Goal: Information Seeking & Learning: Find specific page/section

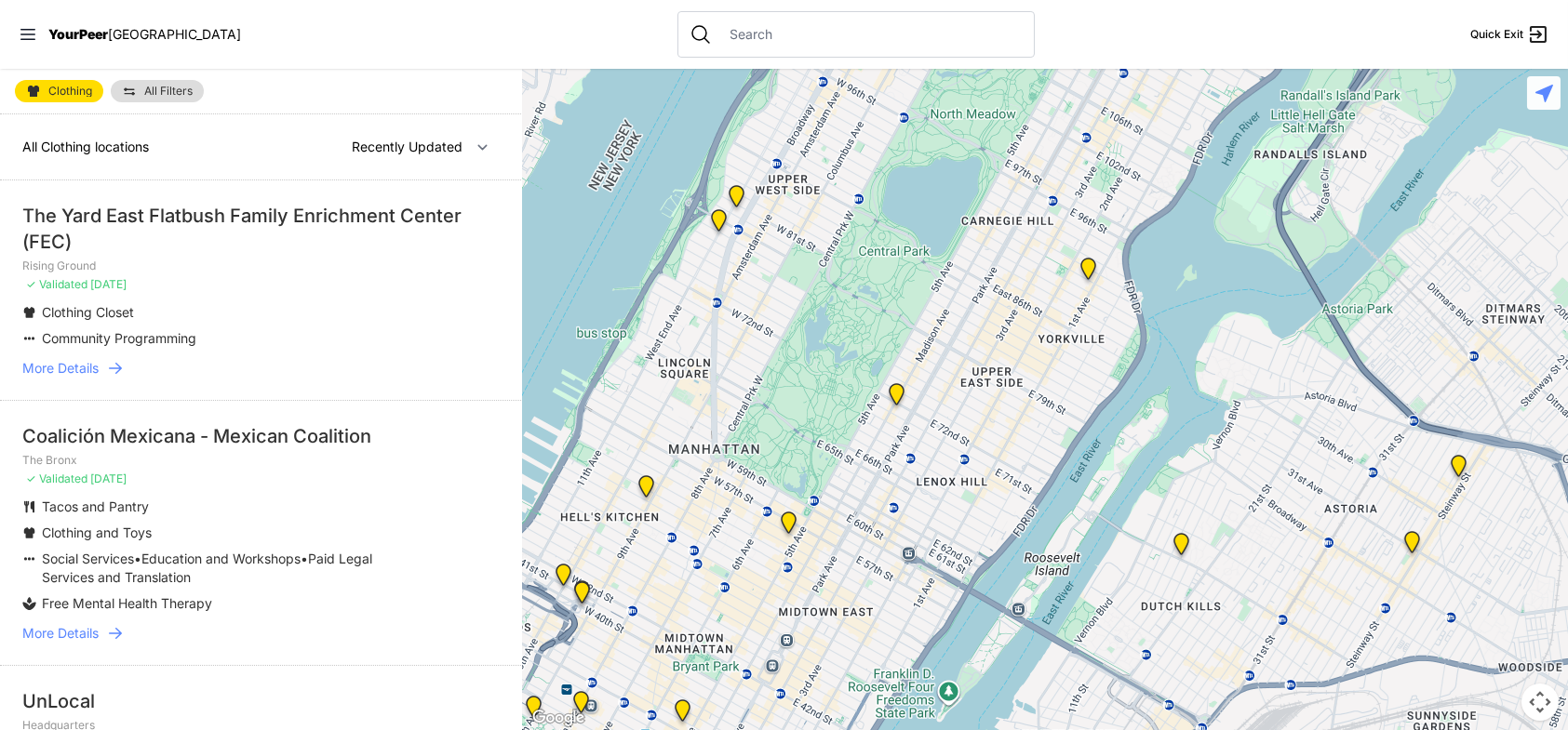
drag, startPoint x: 1159, startPoint y: 536, endPoint x: 1001, endPoint y: 301, distance: 283.2
click at [1001, 295] on div at bounding box center [1045, 399] width 1045 height 661
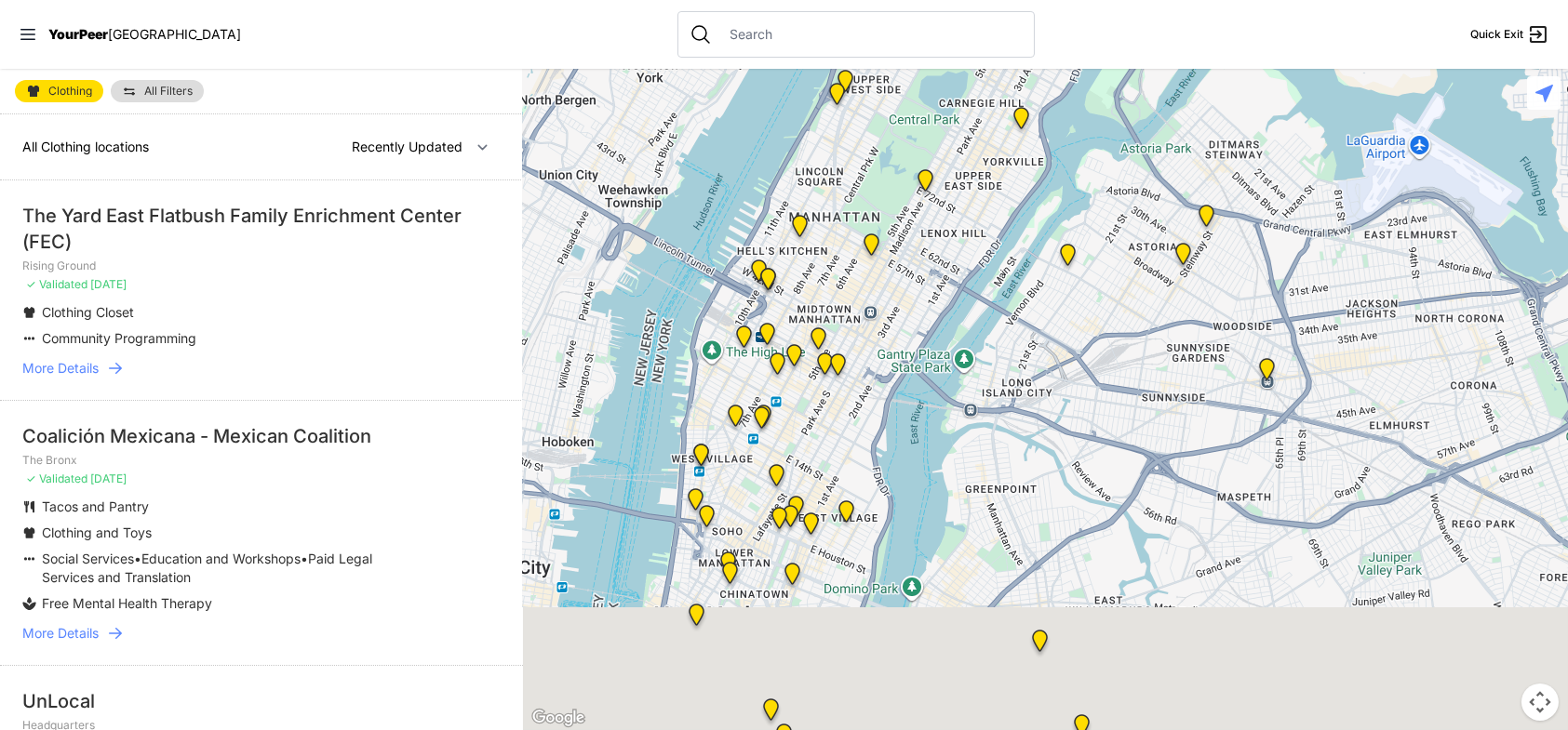
drag, startPoint x: 1096, startPoint y: 538, endPoint x: 1002, endPoint y: 277, distance: 277.4
click at [1002, 277] on div at bounding box center [1045, 399] width 1045 height 661
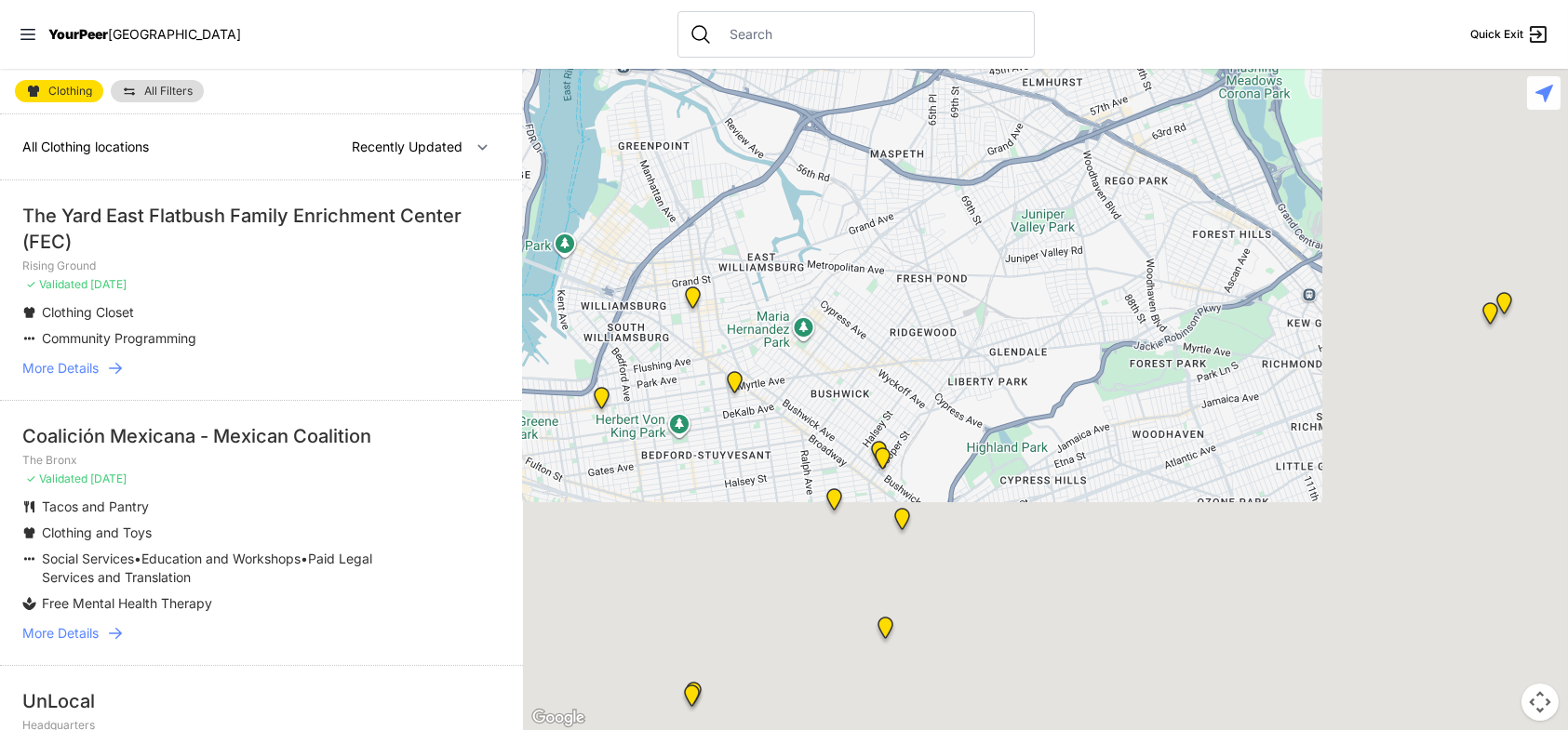
drag, startPoint x: 1168, startPoint y: 503, endPoint x: 973, endPoint y: 320, distance: 267.4
click at [973, 321] on div at bounding box center [1045, 399] width 1045 height 661
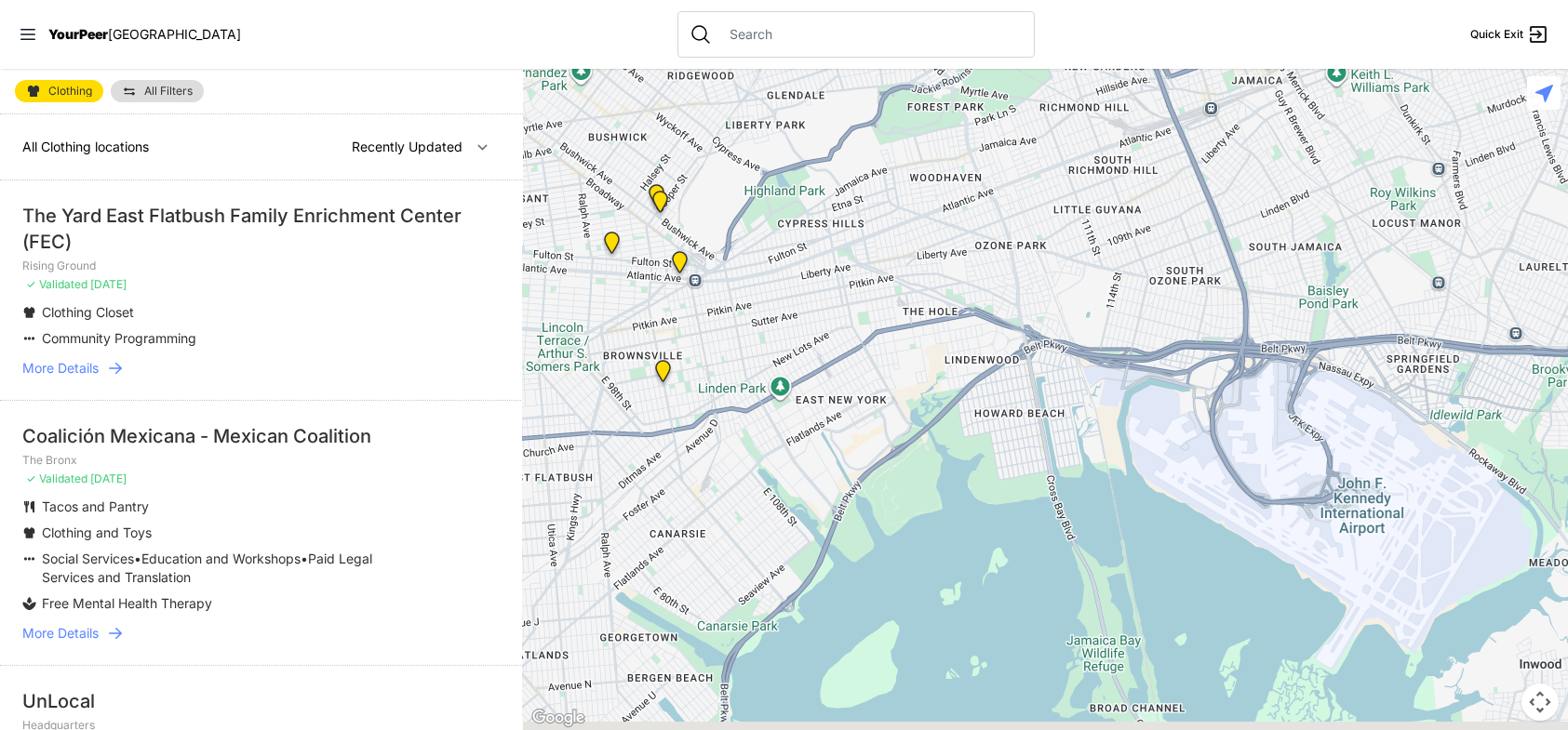
drag, startPoint x: 1099, startPoint y: 571, endPoint x: 883, endPoint y: 345, distance: 312.6
click at [883, 345] on div at bounding box center [1045, 399] width 1045 height 661
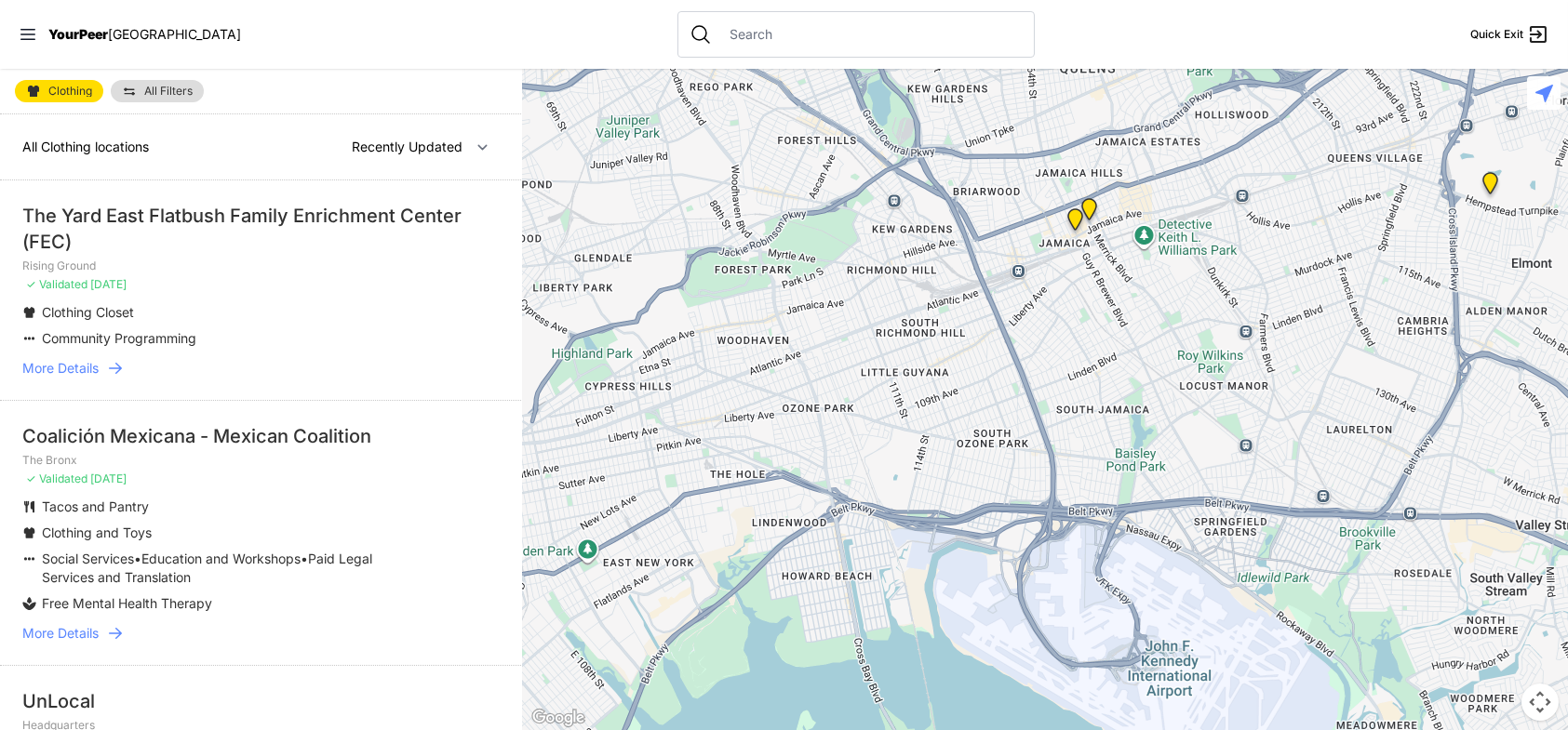
drag, startPoint x: 1166, startPoint y: 338, endPoint x: 972, endPoint y: 525, distance: 269.5
click at [972, 525] on div at bounding box center [1045, 399] width 1045 height 661
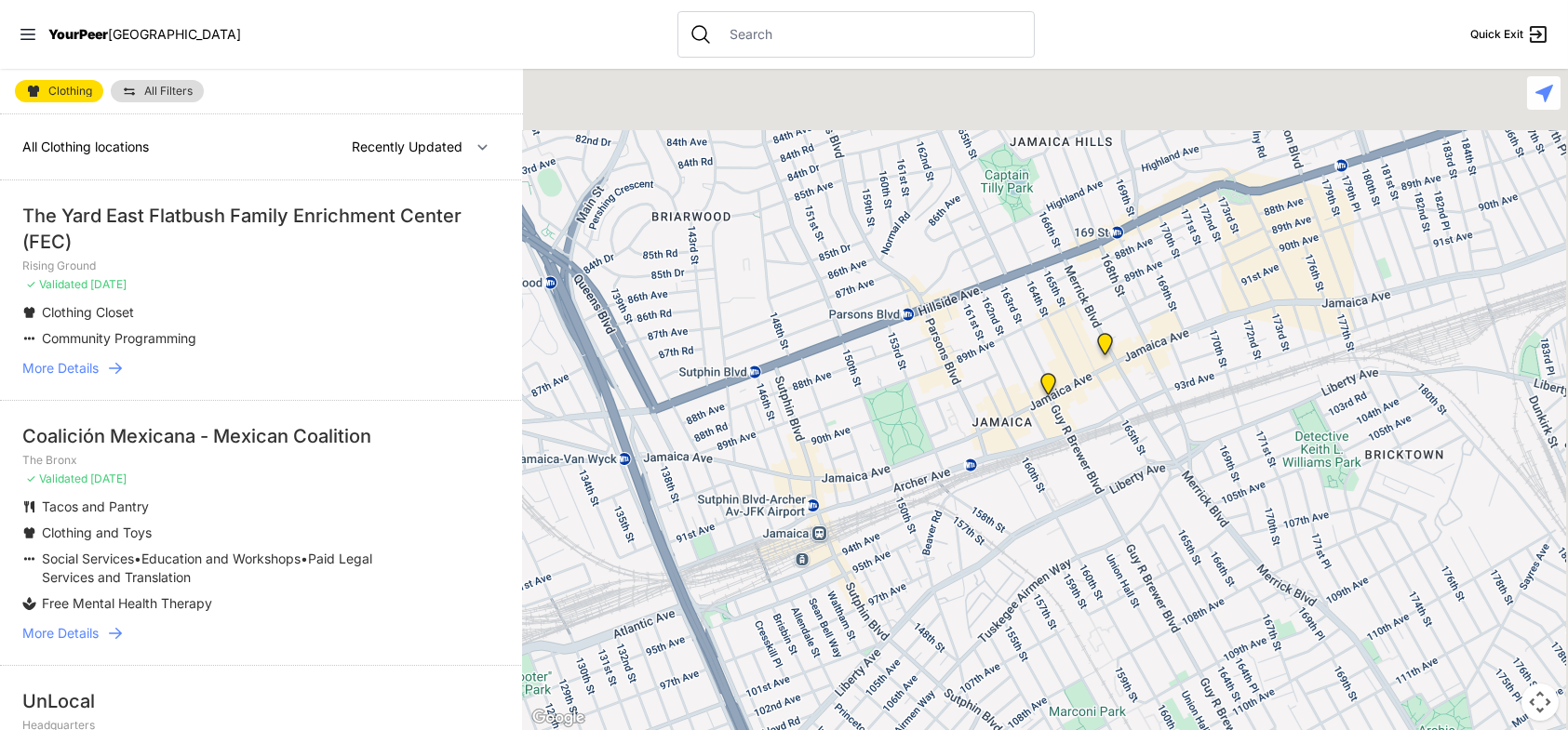
drag, startPoint x: 1070, startPoint y: 422, endPoint x: 1050, endPoint y: 467, distance: 49.2
click at [1050, 467] on div at bounding box center [1045, 399] width 1045 height 661
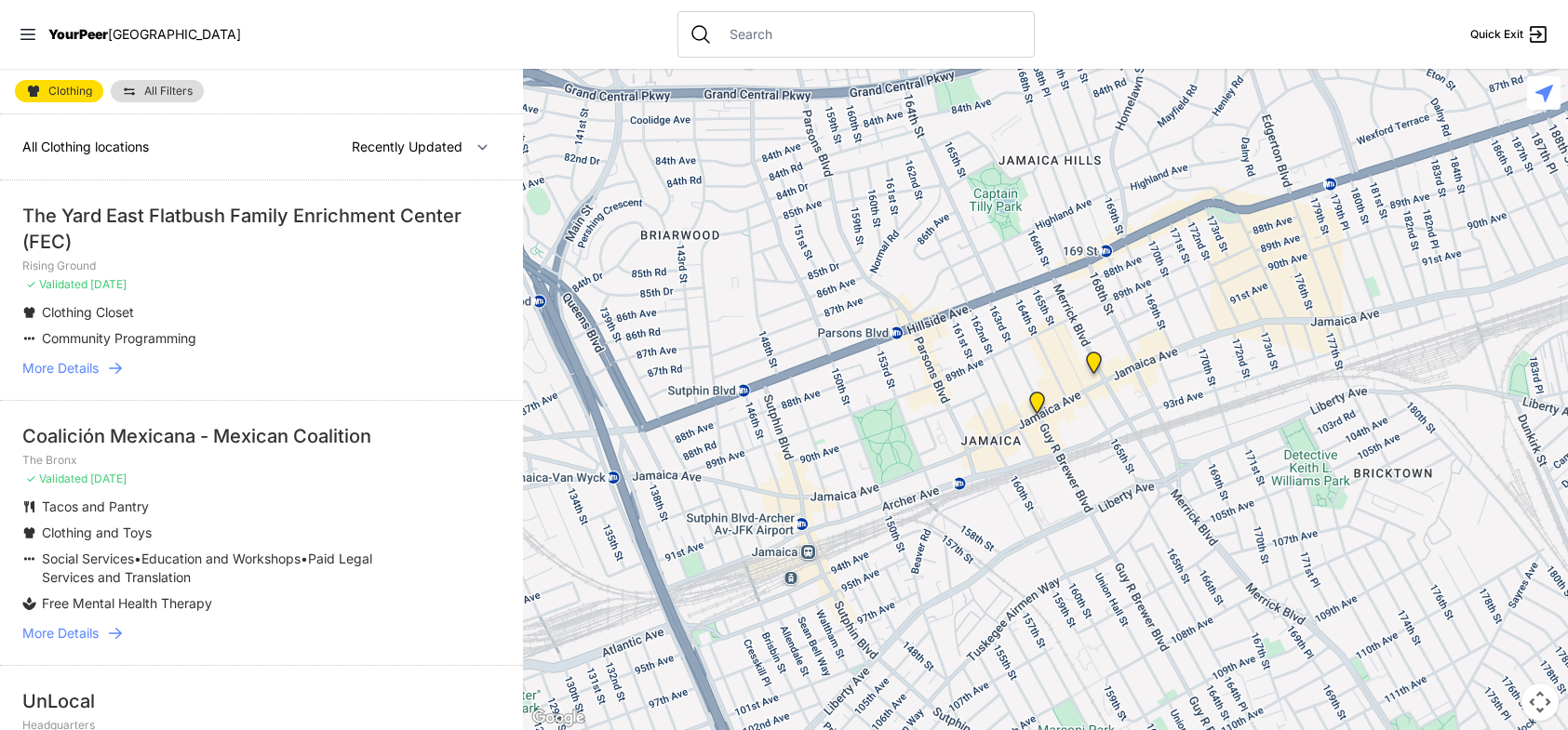
click at [1036, 397] on img "Queens" at bounding box center [1036, 406] width 38 height 44
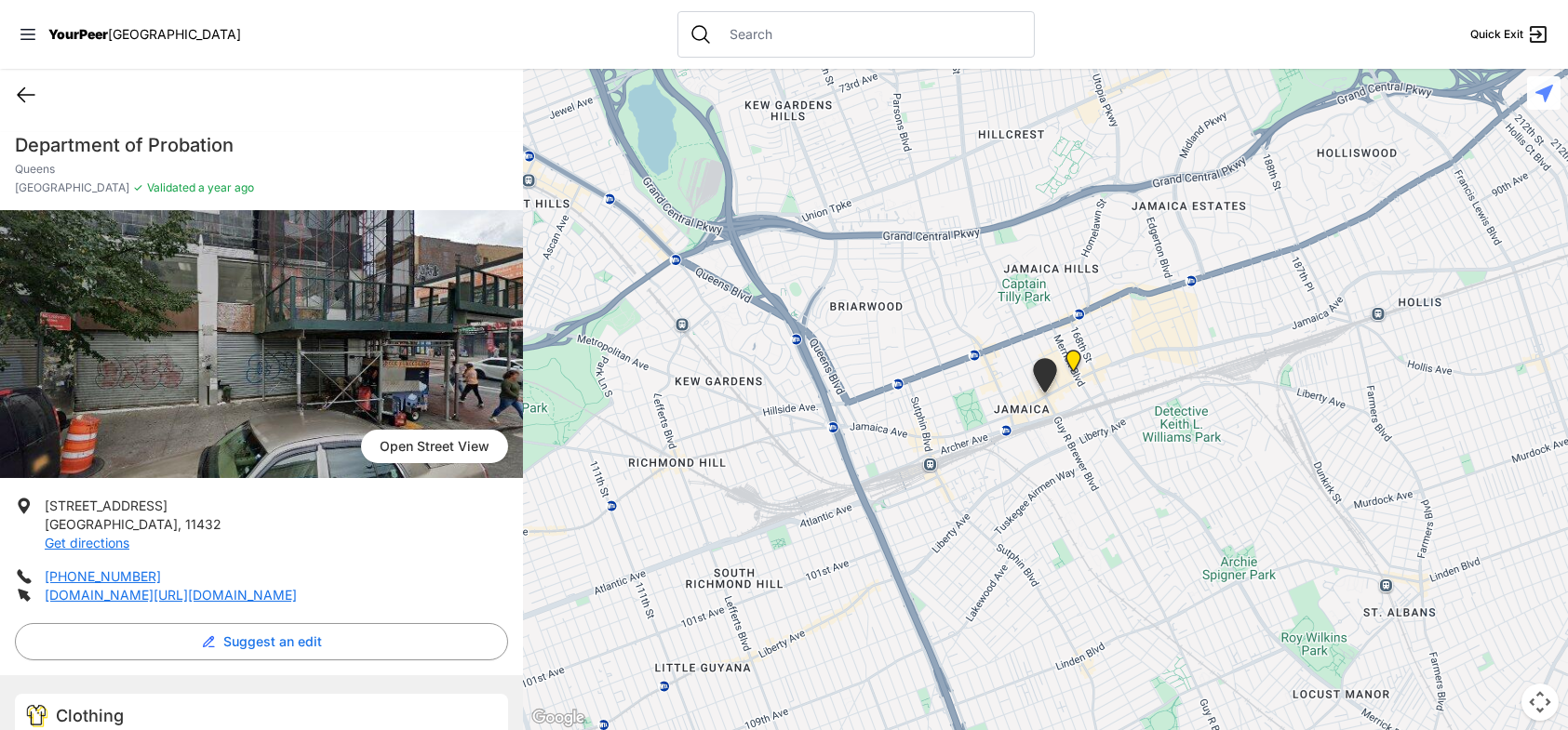
click at [19, 88] on icon at bounding box center [25, 95] width 22 height 22
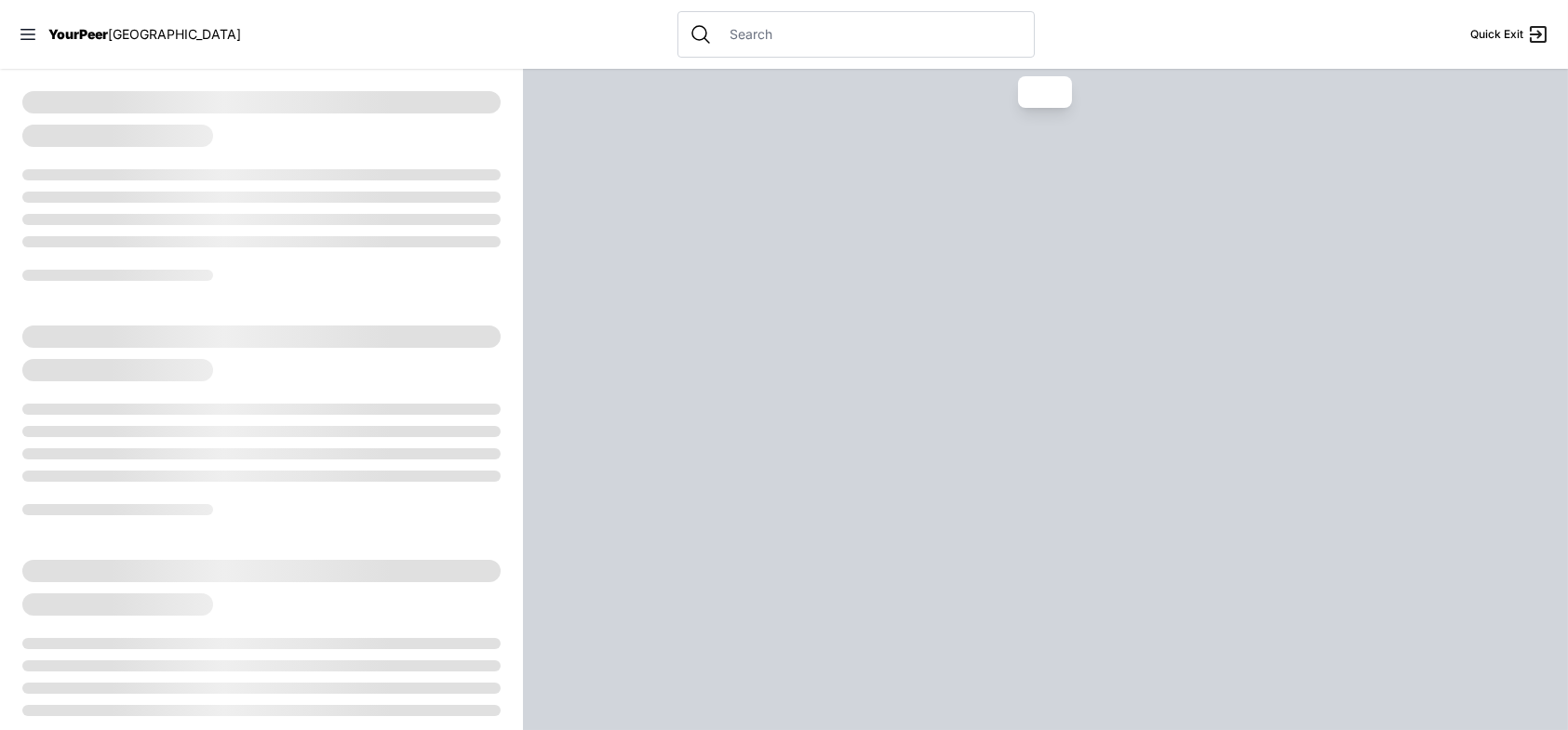
select select "recentlyUpdated"
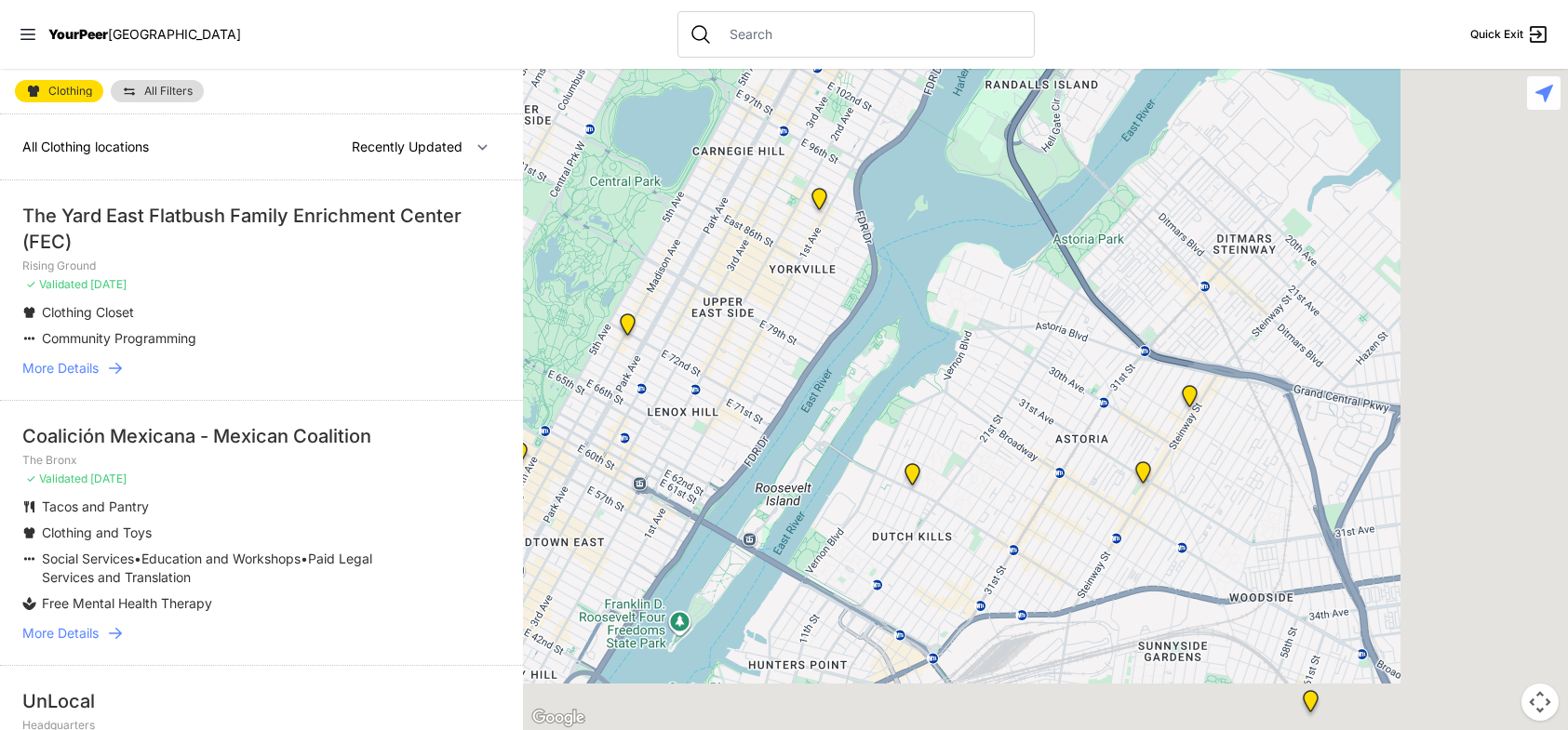
drag, startPoint x: 955, startPoint y: 288, endPoint x: 737, endPoint y: 119, distance: 275.8
click at [800, 181] on img "Avenue Church" at bounding box center [819, 203] width 38 height 44
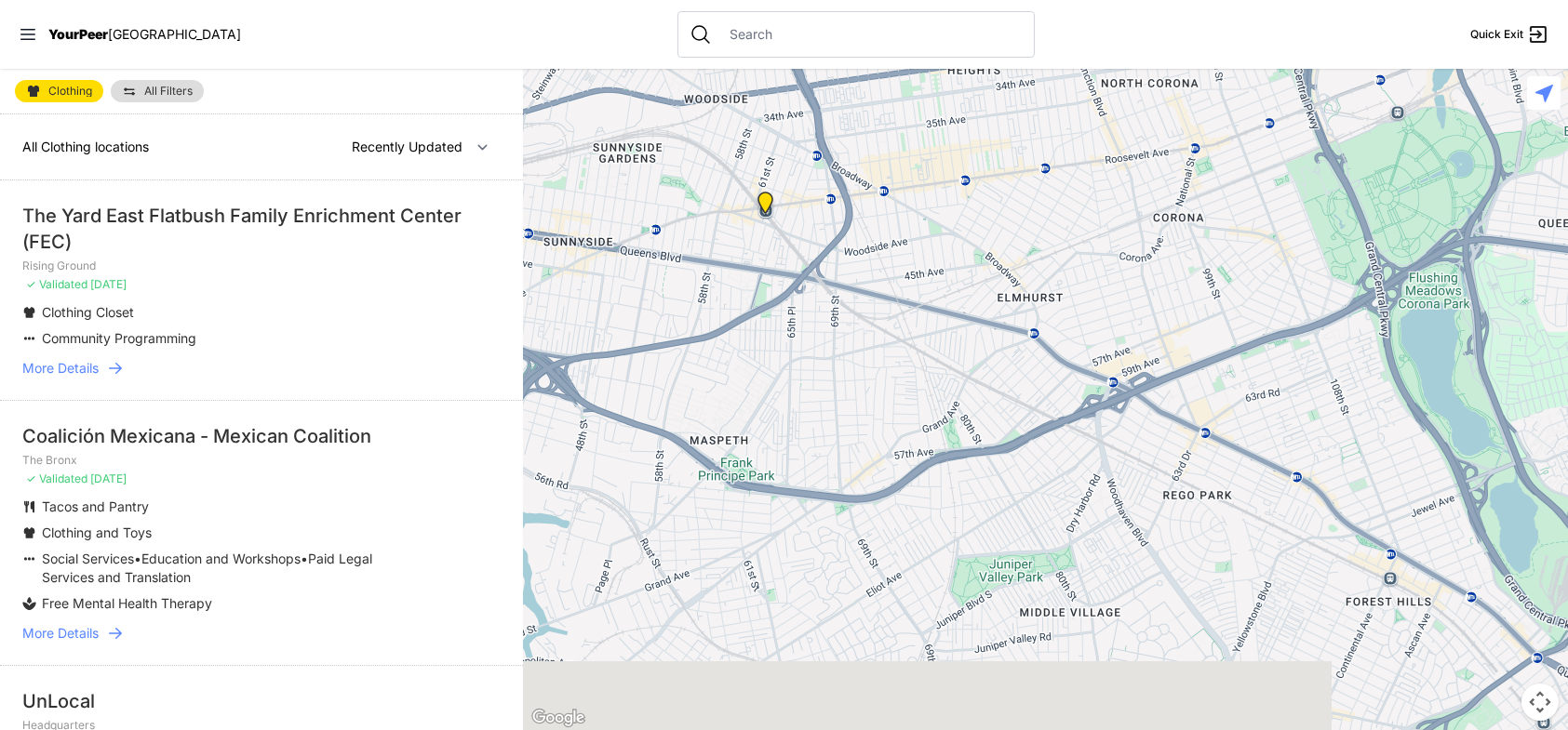
drag, startPoint x: 1194, startPoint y: 429, endPoint x: 991, endPoint y: 175, distance: 325.2
click at [992, 171] on div at bounding box center [1045, 399] width 1045 height 661
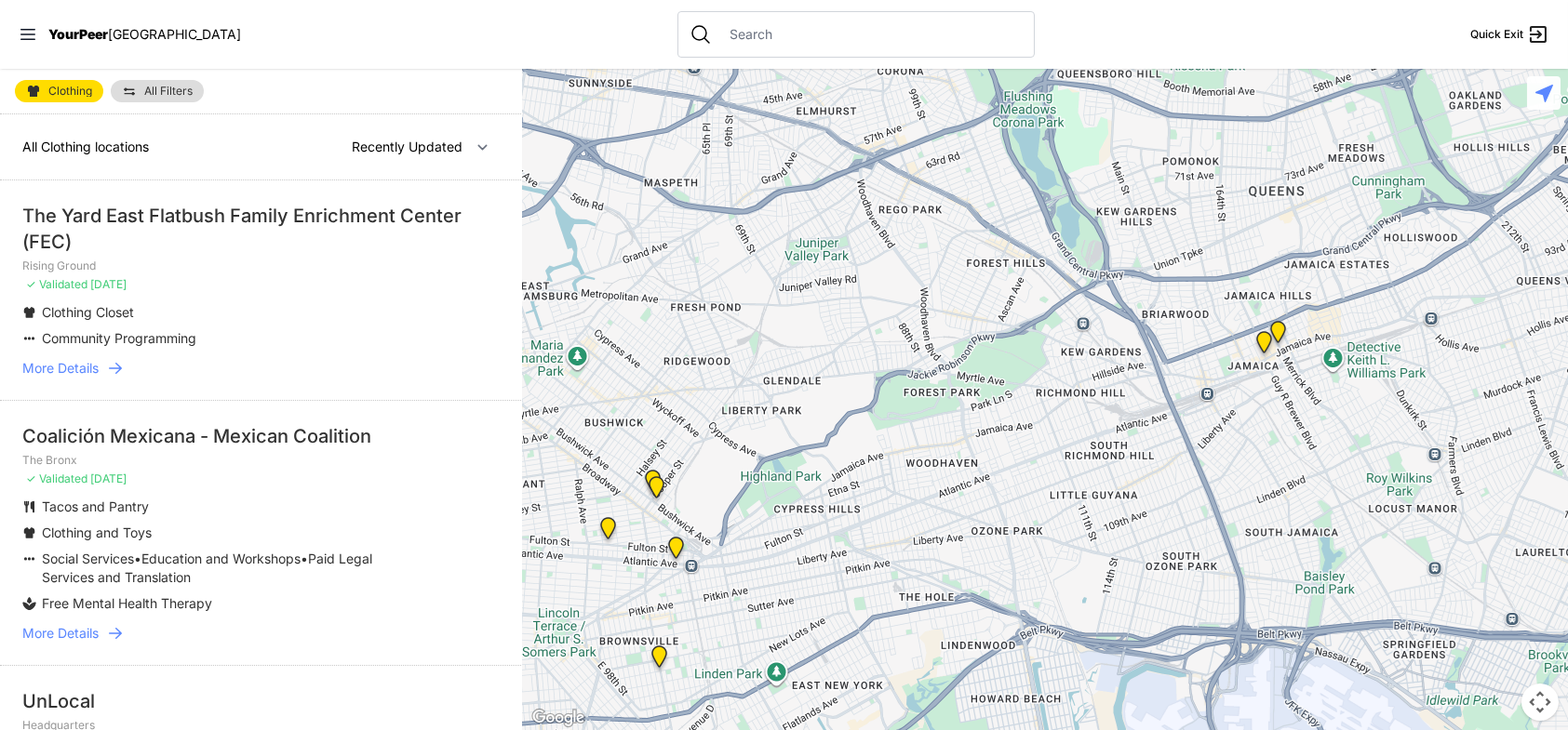
drag, startPoint x: 1170, startPoint y: 401, endPoint x: 1105, endPoint y: 269, distance: 147.1
click at [994, 264] on div at bounding box center [1045, 399] width 1045 height 661
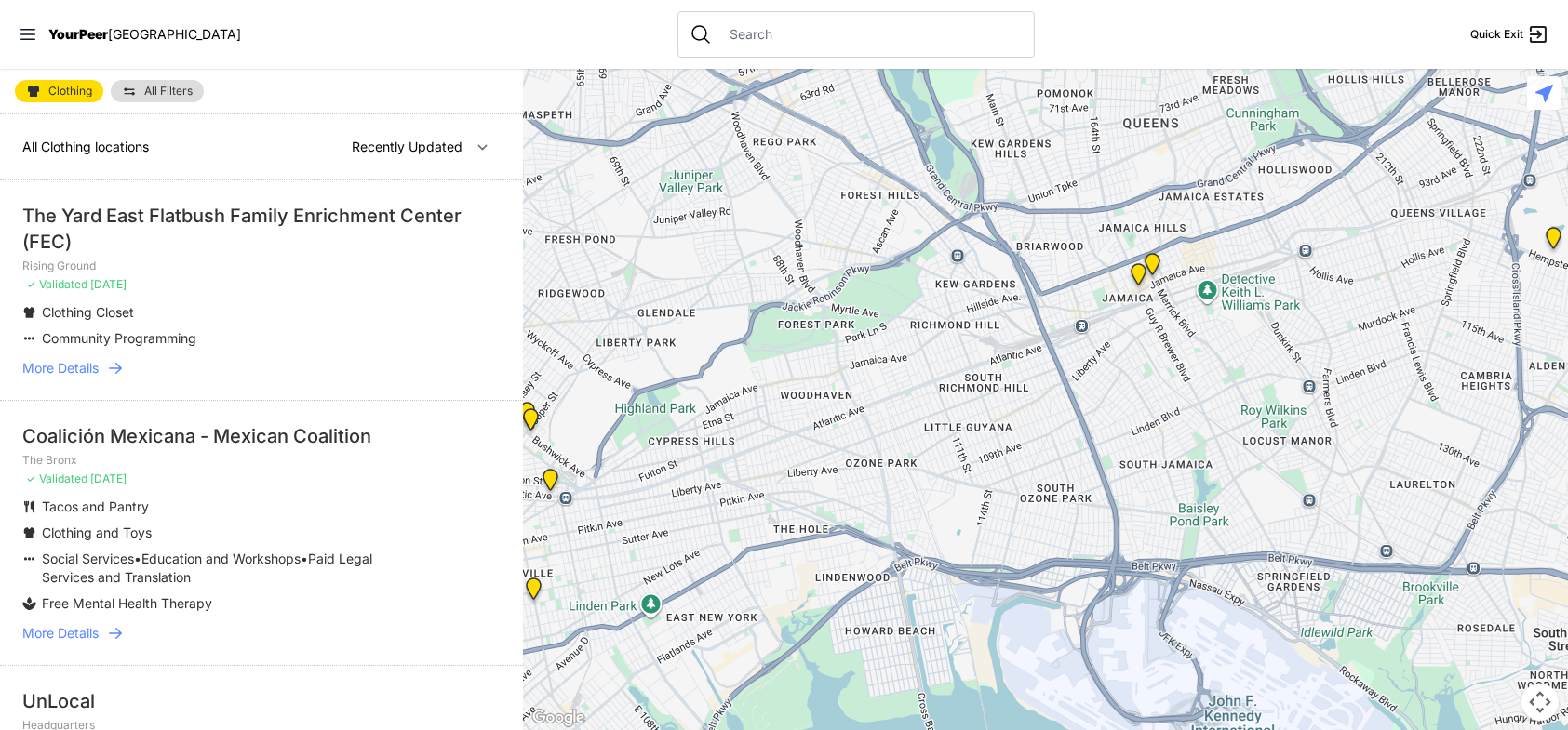
click at [1154, 259] on img "Queens" at bounding box center [1138, 278] width 38 height 44
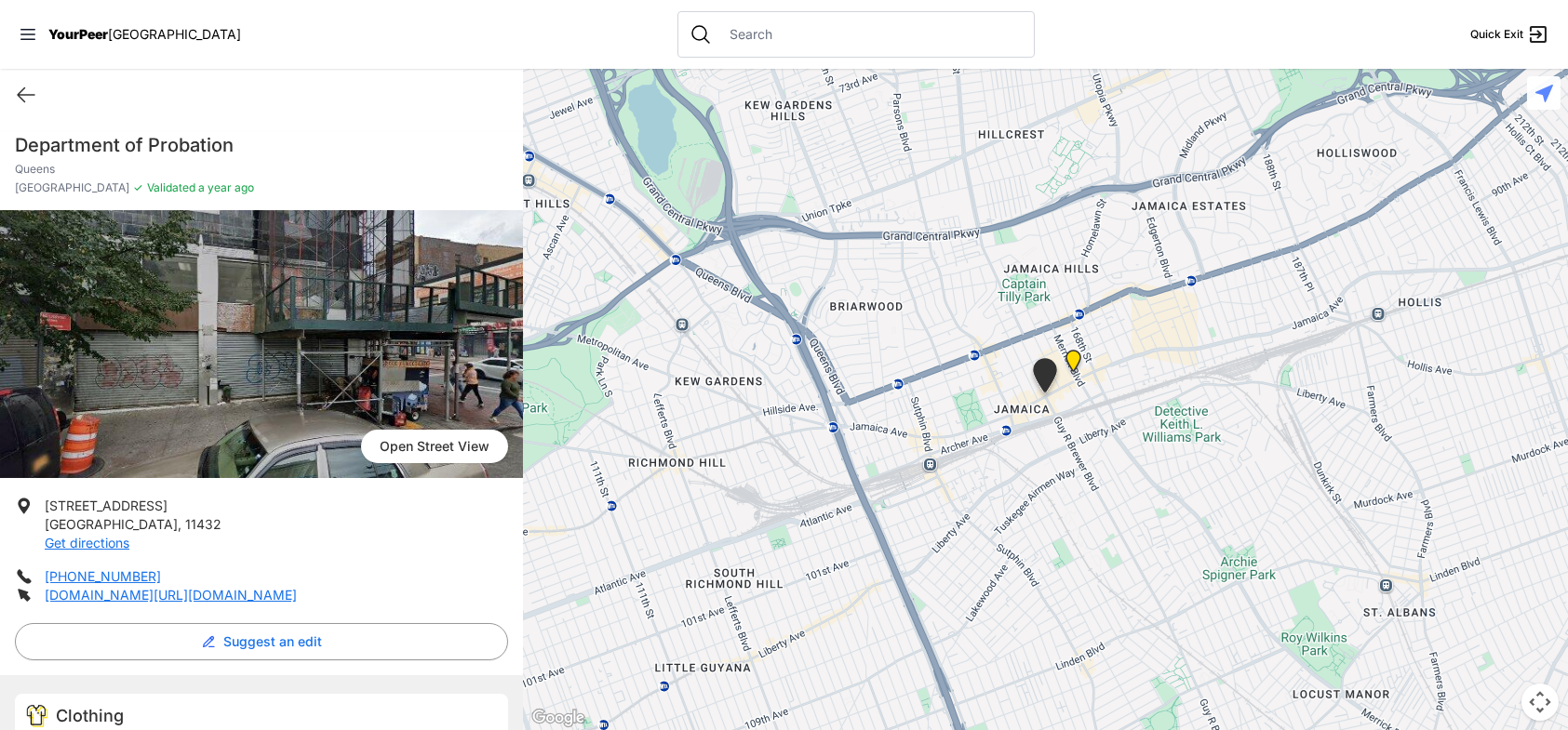
click at [1076, 361] on img "Jamaica DYCD Youth Drop-in Center - Safe Space (grey door between Tabernacle of…" at bounding box center [1072, 365] width 38 height 44
click at [1074, 360] on img "Jamaica DYCD Youth Drop-in Center - Safe Space (grey door between Tabernacle of…" at bounding box center [1072, 365] width 38 height 44
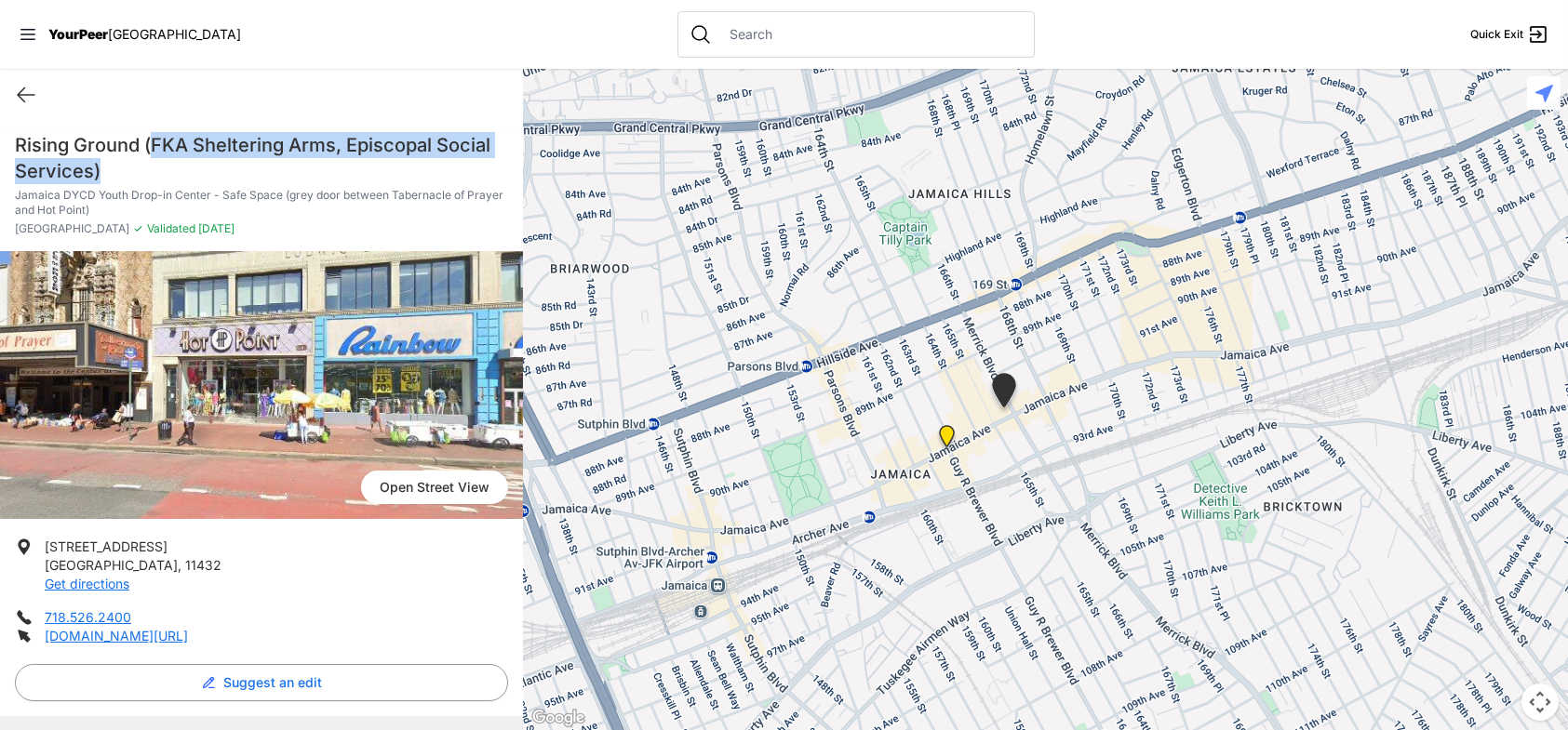
drag, startPoint x: 148, startPoint y: 136, endPoint x: 180, endPoint y: 177, distance: 52.0
click at [180, 177] on h1 "Rising Ground (FKA Sheltering Arms, Episcopal Social Services)" at bounding box center [261, 159] width 493 height 52
drag, startPoint x: 180, startPoint y: 177, endPoint x: 207, endPoint y: 116, distance: 66.7
click at [207, 116] on div "Quick Exit Anonymous Client [DATE] Services Used: Food What went well The food …" at bounding box center [261, 399] width 523 height 661
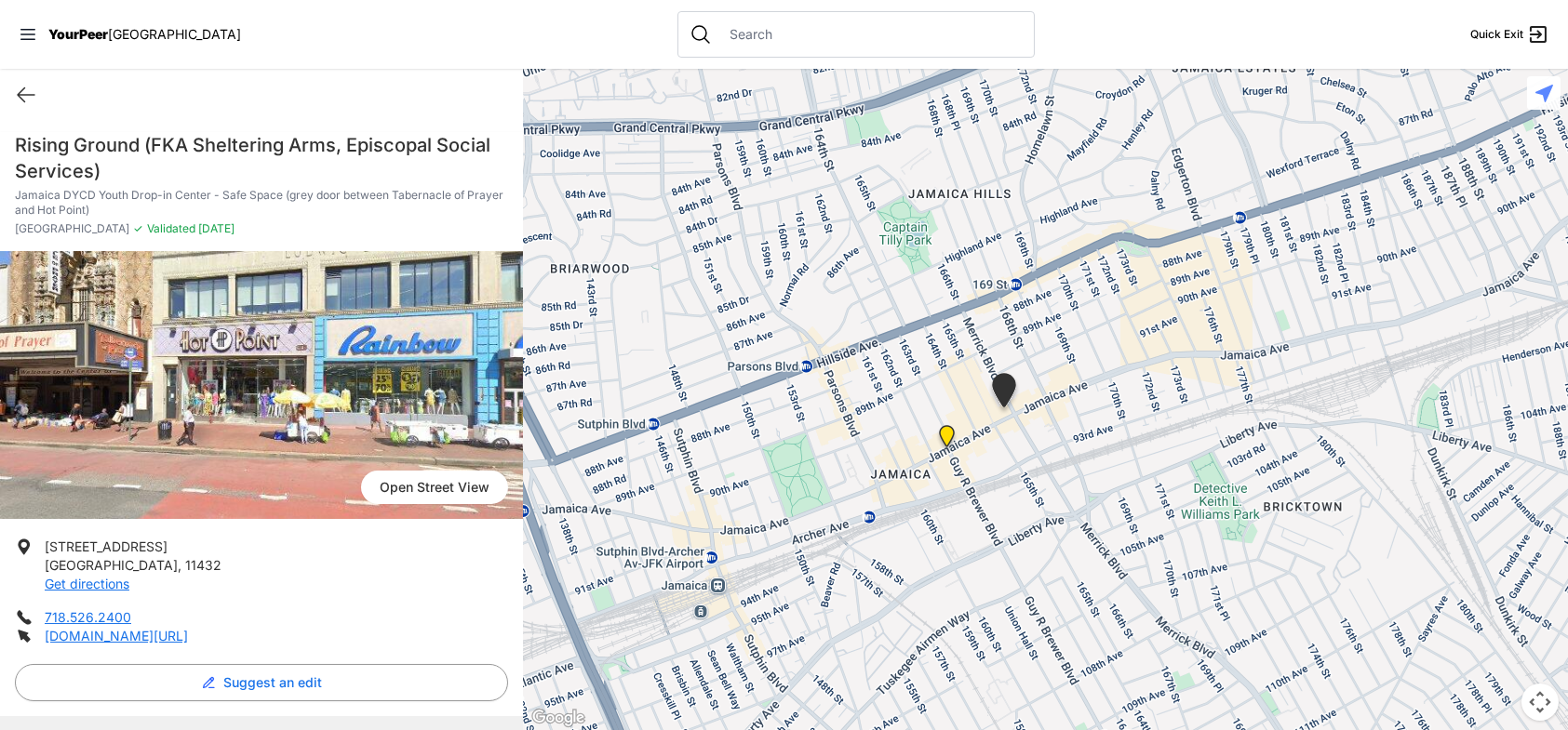
click at [207, 116] on div "Quick Exit" at bounding box center [261, 95] width 523 height 52
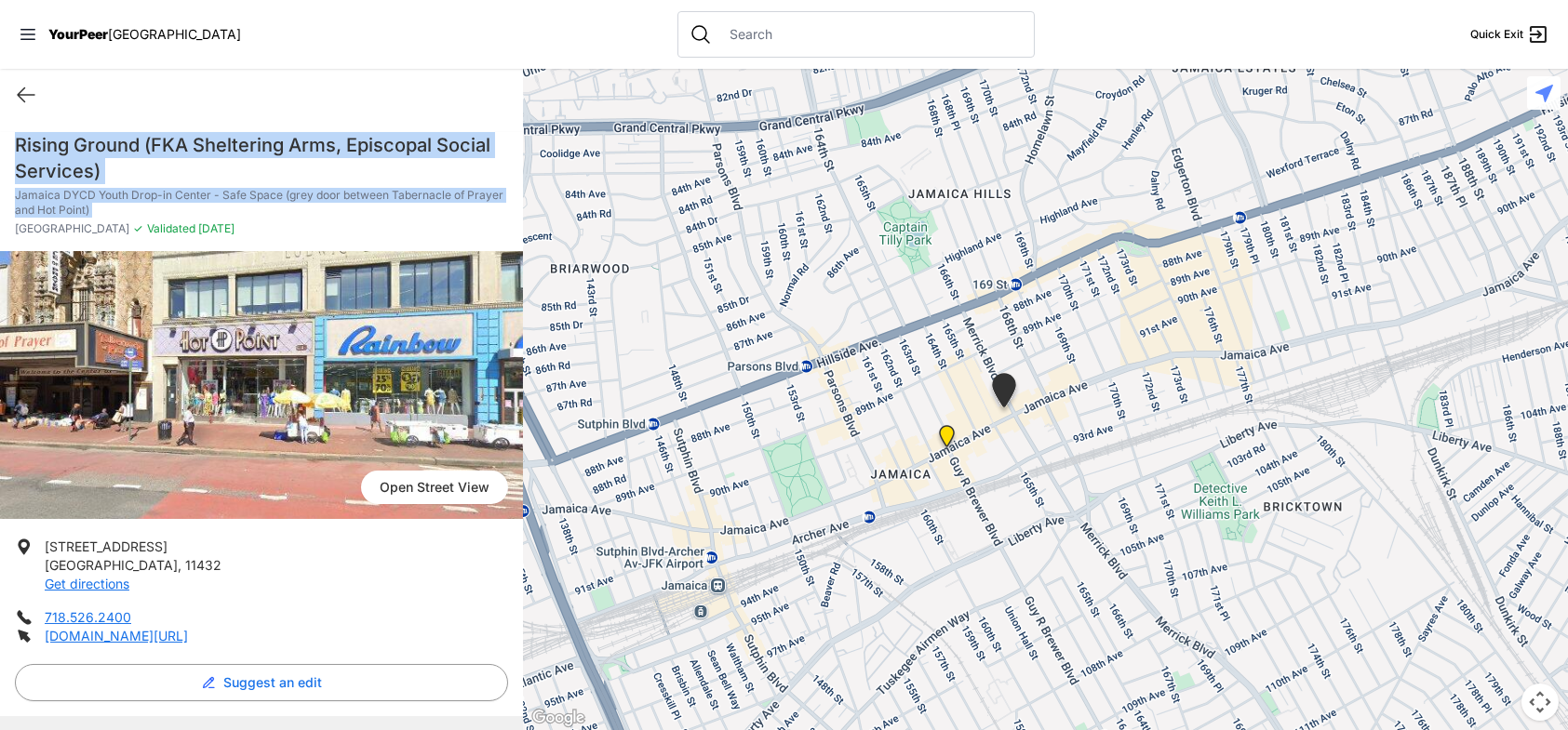
drag, startPoint x: 209, startPoint y: 117, endPoint x: 239, endPoint y: 213, distance: 100.6
click at [239, 213] on div "Quick Exit Anonymous Client [DATE] Services Used: Food What went well The food …" at bounding box center [261, 399] width 523 height 661
click at [239, 213] on p "Jamaica DYCD Youth Drop-in Center - Safe Space (grey door between Tabernacle of…" at bounding box center [261, 202] width 493 height 30
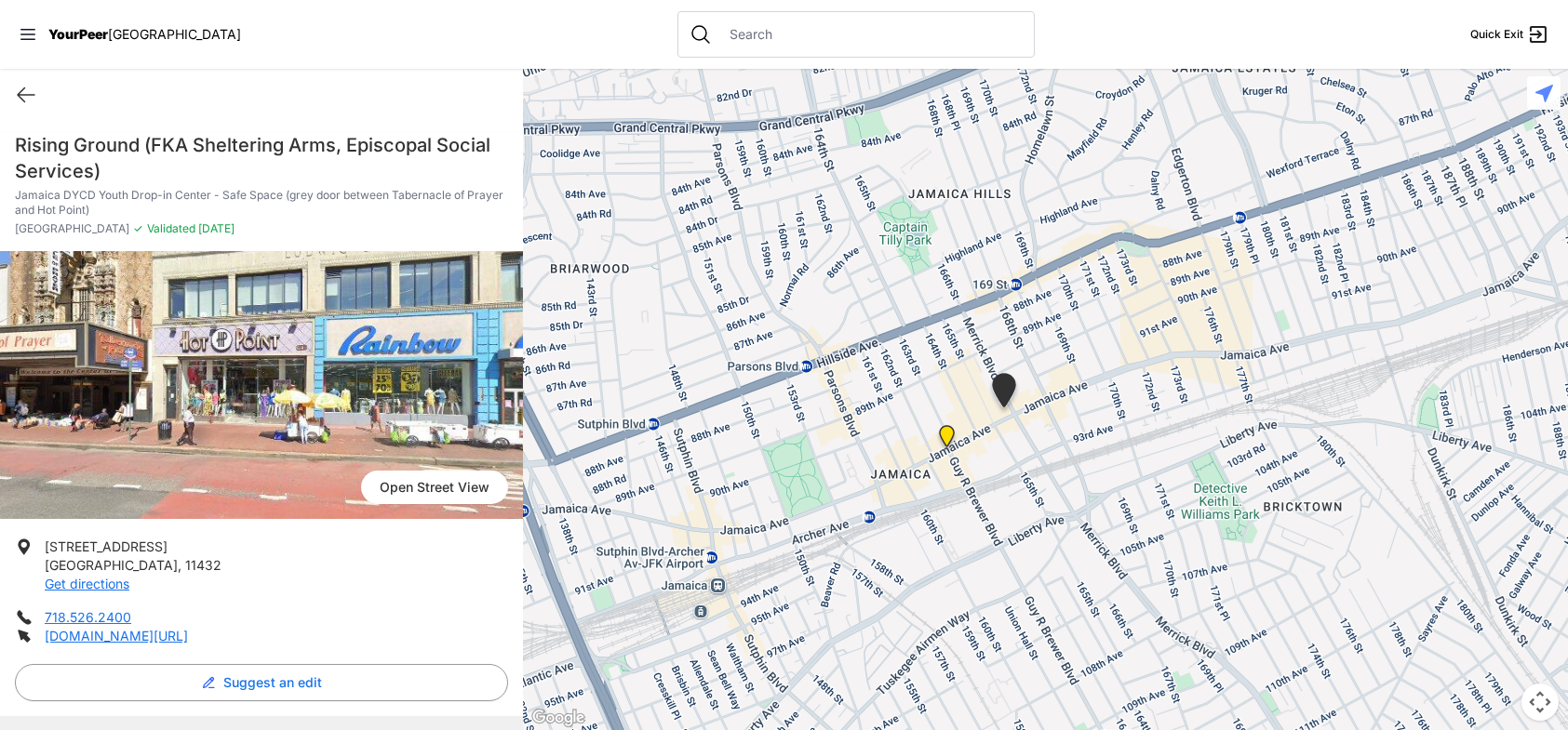
click at [295, 566] on li "[STREET_ADDRESS] Get directions" at bounding box center [261, 566] width 493 height 56
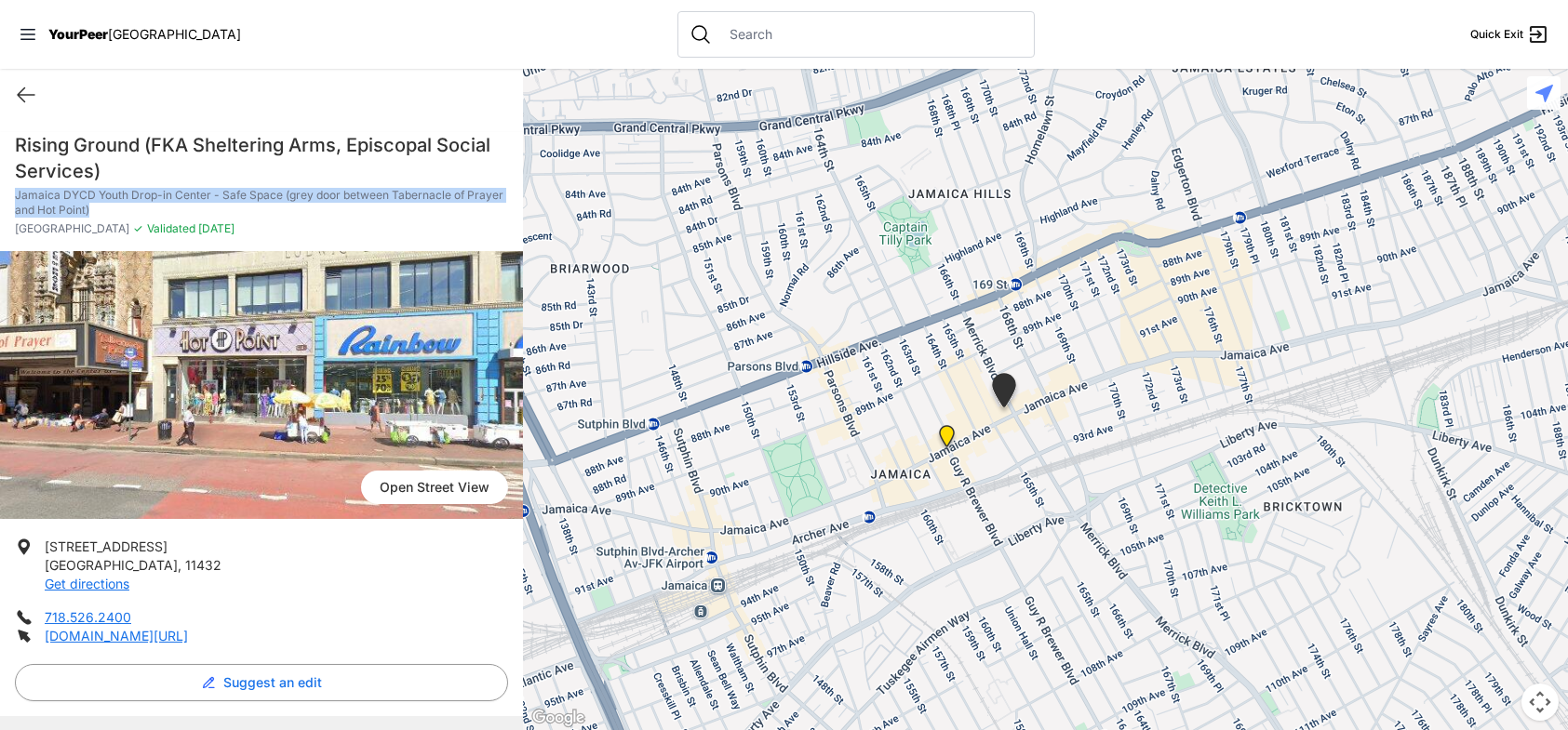
drag, startPoint x: 268, startPoint y: 216, endPoint x: 284, endPoint y: 159, distance: 59.2
click at [284, 159] on div "Rising Ground (FKA Sheltering Arms, Episcopal Social Services) [GEOGRAPHIC_DATA…" at bounding box center [261, 191] width 523 height 119
click at [284, 159] on h1 "Rising Ground (FKA Sheltering Arms, Episcopal Social Services)" at bounding box center [261, 159] width 493 height 52
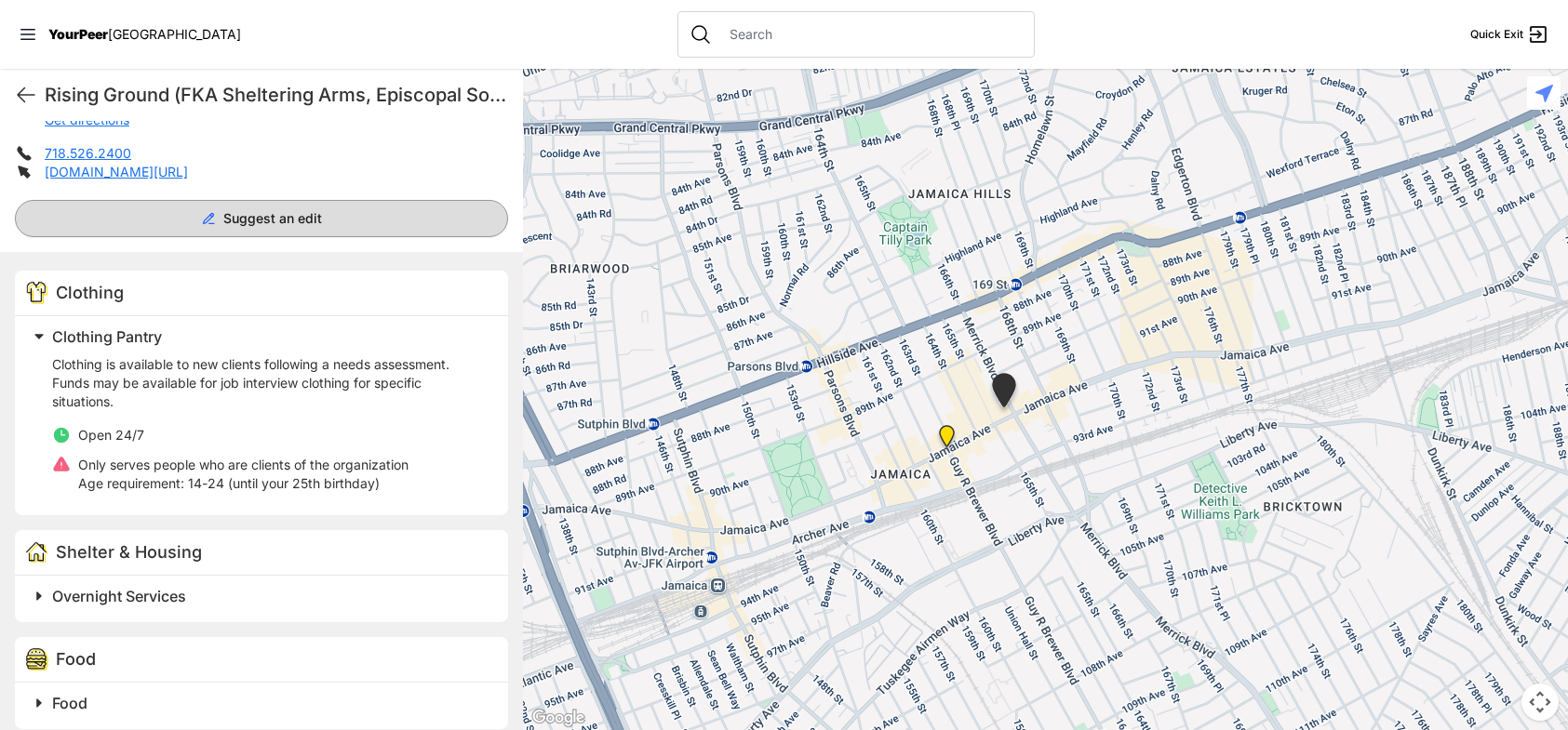
scroll to position [465, 0]
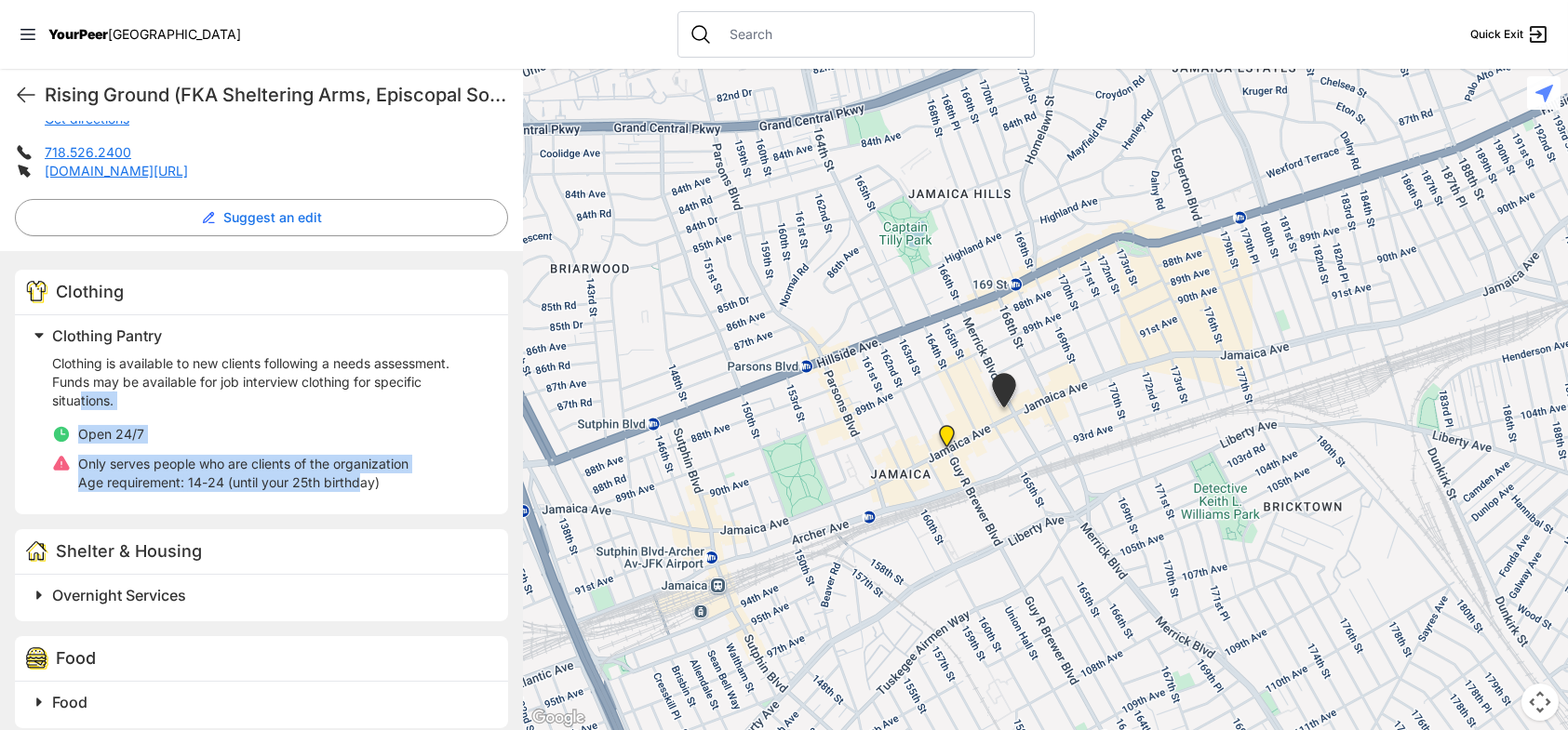
drag, startPoint x: 263, startPoint y: 482, endPoint x: 78, endPoint y: 406, distance: 200.0
click at [78, 406] on div "Clothing is available to new clients following a needs assessment. Funds may be…" at bounding box center [269, 423] width 433 height 153
click at [78, 406] on p "Clothing is available to new clients following a needs assessment. Funds may be…" at bounding box center [269, 383] width 433 height 56
drag, startPoint x: 153, startPoint y: 442, endPoint x: 367, endPoint y: 485, distance: 218.3
click at [367, 485] on div "Clothing is available to new clients following a needs assessment. Funds may be…" at bounding box center [269, 423] width 433 height 137
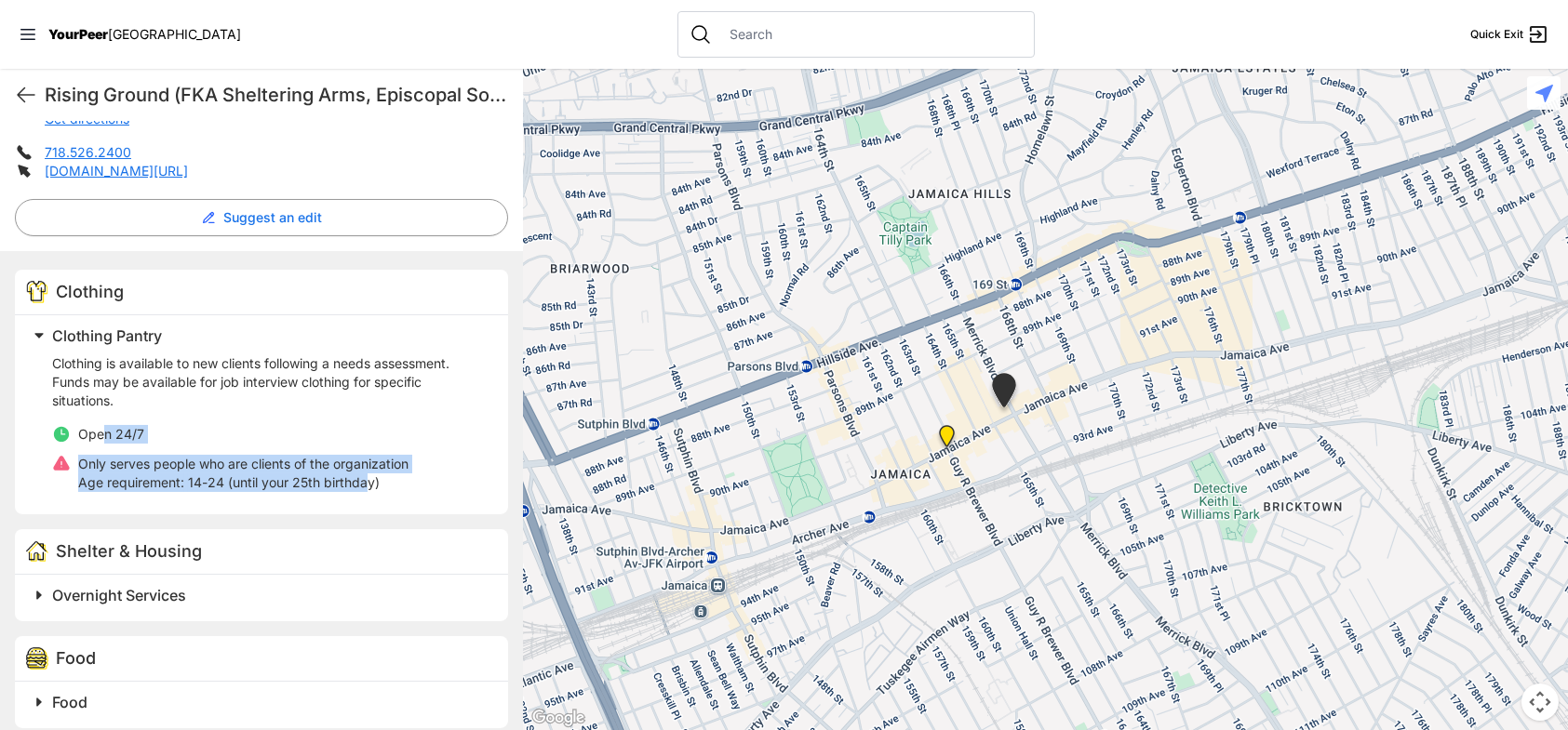
click at [367, 485] on p "Age requirement: 14-24 (until your 25th birthday)" at bounding box center [244, 482] width 331 height 18
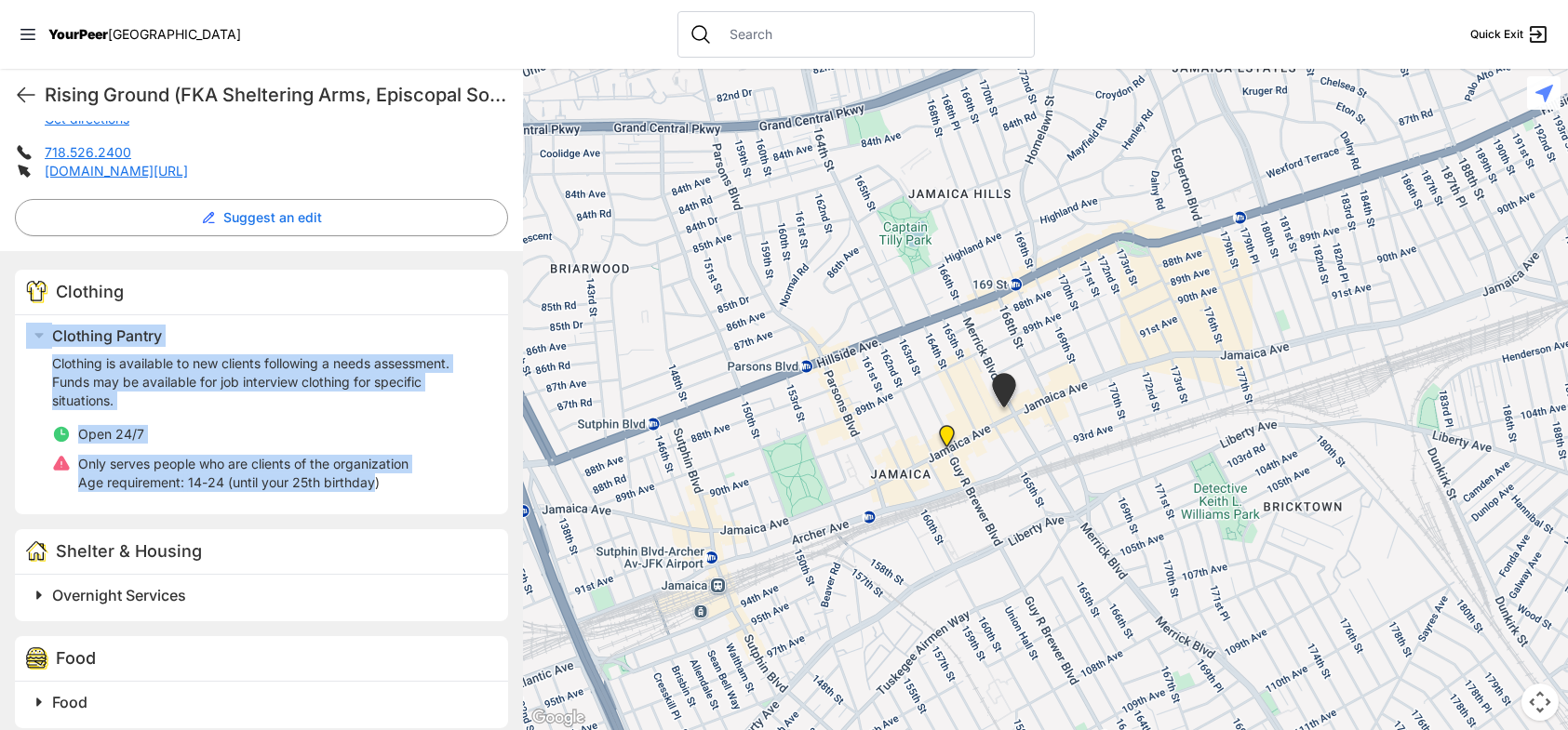
drag, startPoint x: 367, startPoint y: 485, endPoint x: 235, endPoint y: 312, distance: 217.6
click at [235, 312] on div "Clothing Clothing Pantry Clothing is available to new clients following a needs…" at bounding box center [261, 392] width 493 height 245
click at [235, 312] on div "Clothing" at bounding box center [261, 292] width 493 height 45
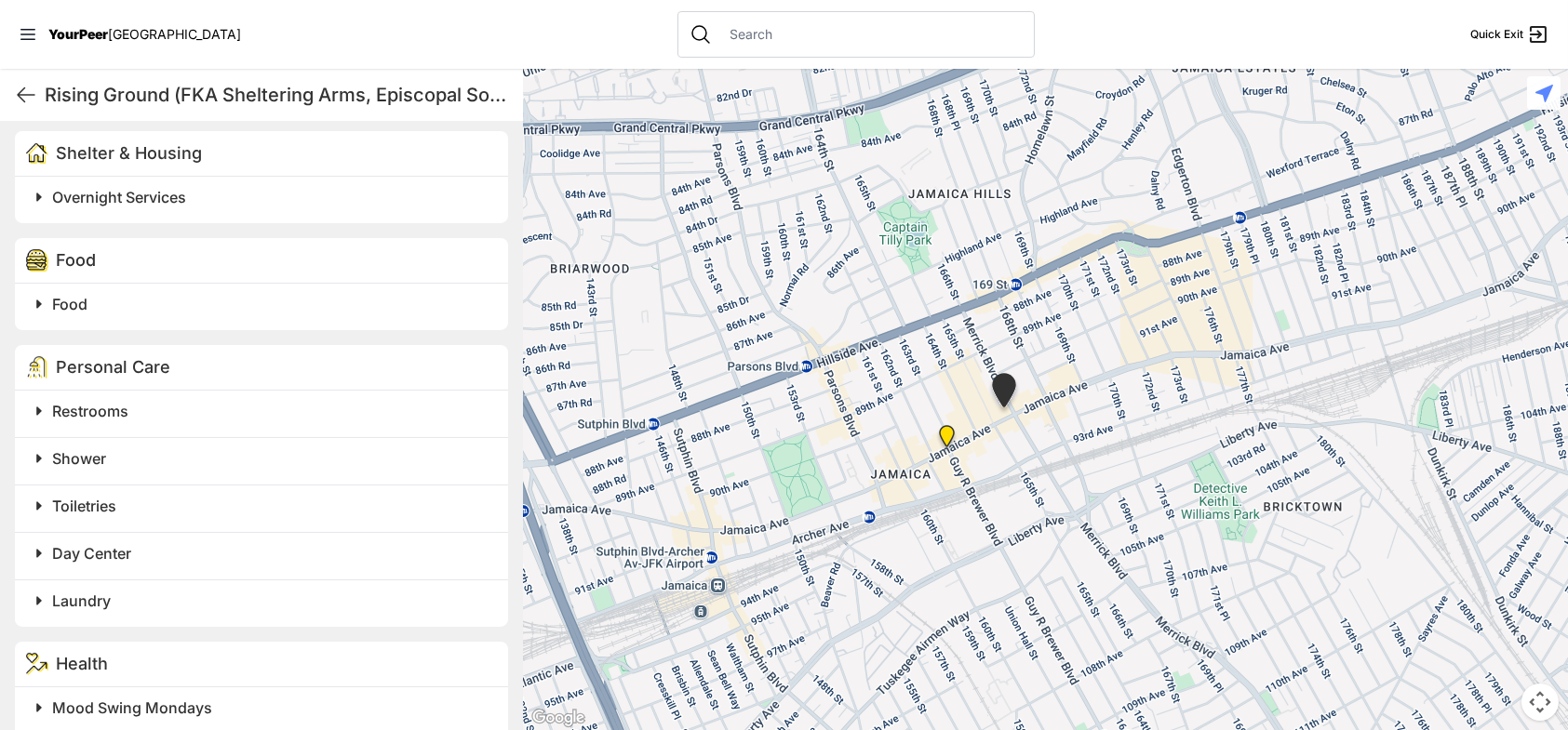
scroll to position [930, 0]
